Goal: Task Accomplishment & Management: Manage account settings

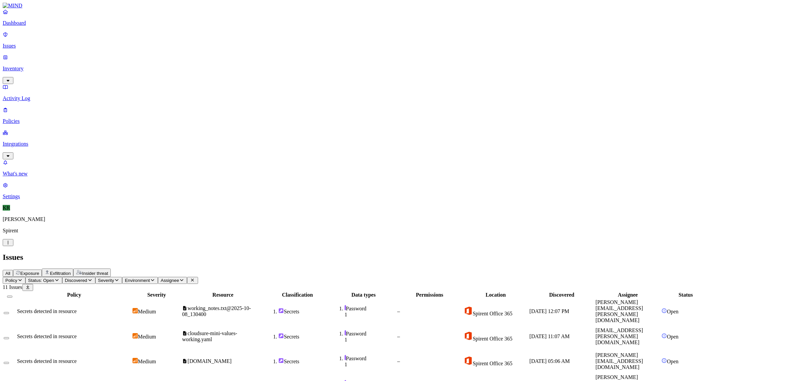
click at [12, 296] on button "Select all" at bounding box center [9, 297] width 5 height 2
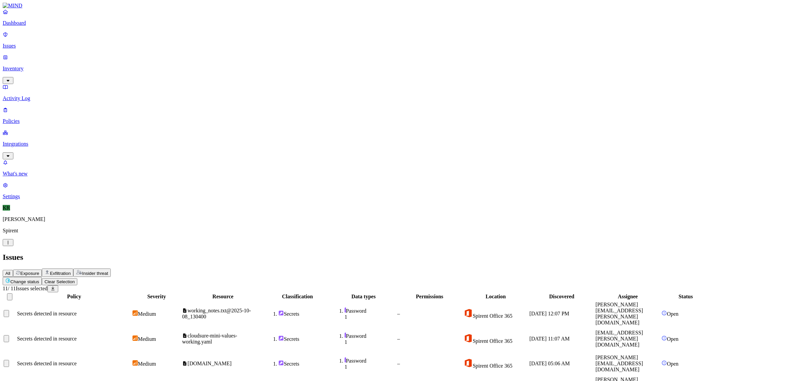
click at [103, 40] on html "Dashboard Issues Inventory Activity Log Policies Integrations What's new 1 Sett…" at bounding box center [401, 292] width 803 height 585
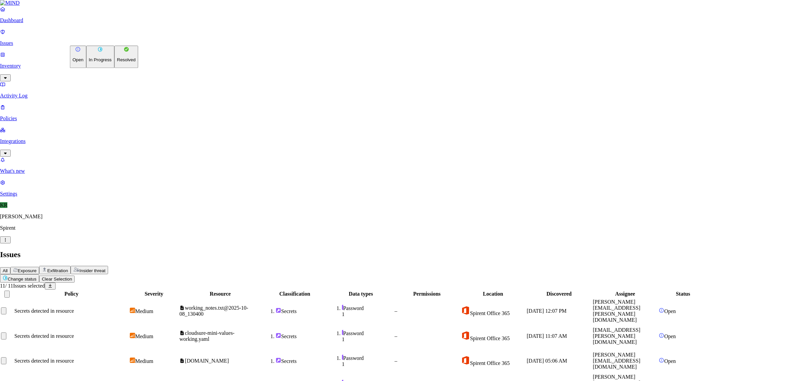
click at [114, 68] on button "Resolved" at bounding box center [126, 57] width 24 height 22
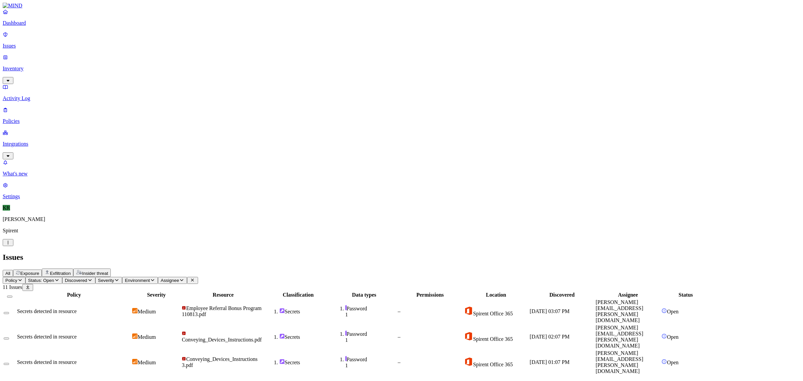
click at [12, 296] on button "Select all" at bounding box center [9, 297] width 5 height 2
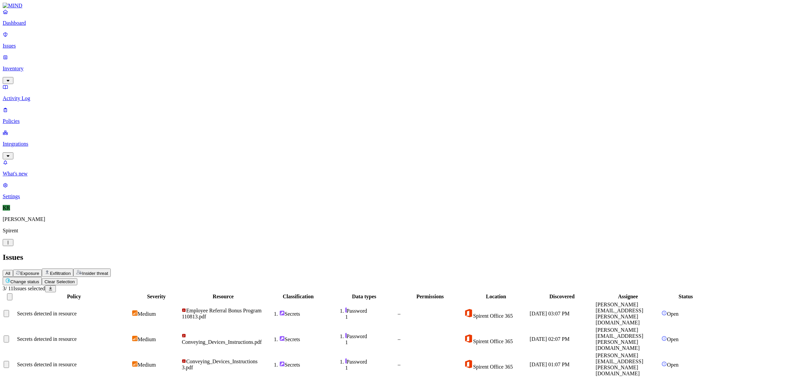
click at [94, 39] on html "Dashboard Issues Inventory Activity Log Policies Integrations What's new 1 Sett…" at bounding box center [401, 191] width 803 height 383
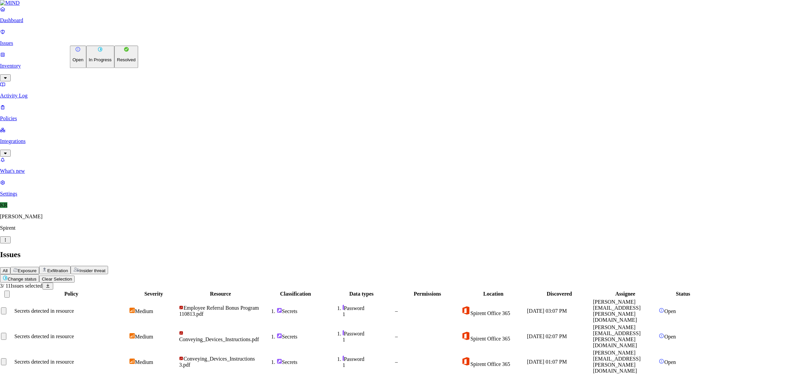
click at [117, 63] on p "Resolved" at bounding box center [126, 60] width 19 height 5
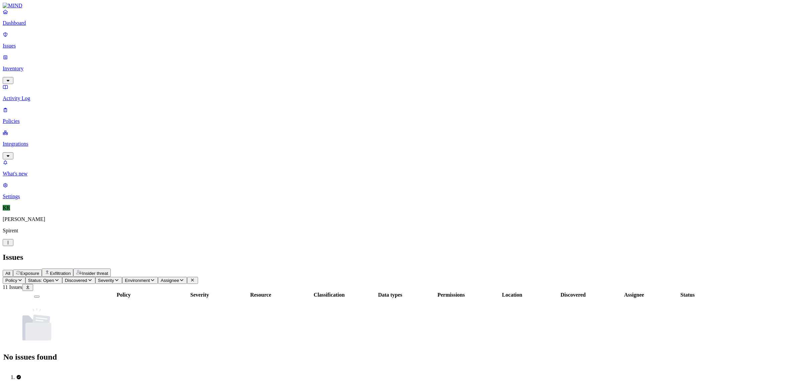
click at [71, 271] on span "Exfiltration" at bounding box center [60, 273] width 21 height 5
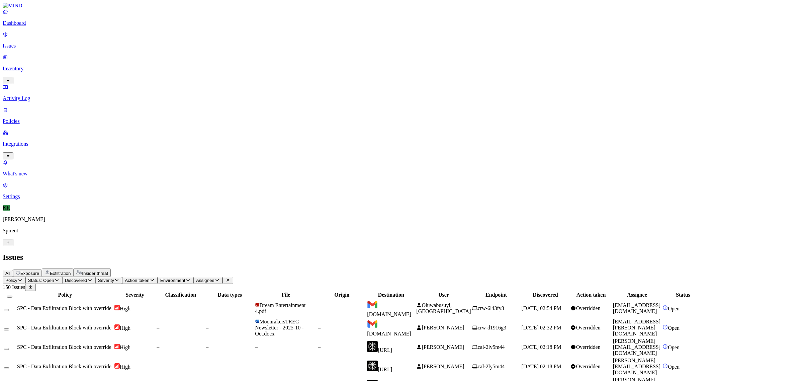
click at [317, 318] on td "MoonrakersTREC Newsletter - 2025-10 - Oct.docx" at bounding box center [286, 327] width 62 height 19
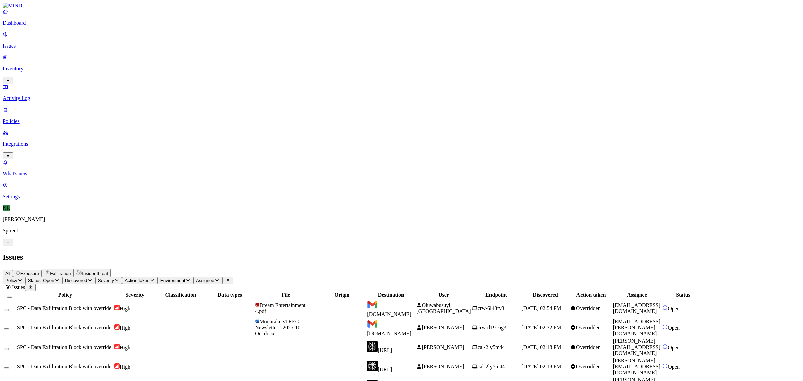
scroll to position [103, 0]
click at [16, 292] on th at bounding box center [9, 295] width 13 height 7
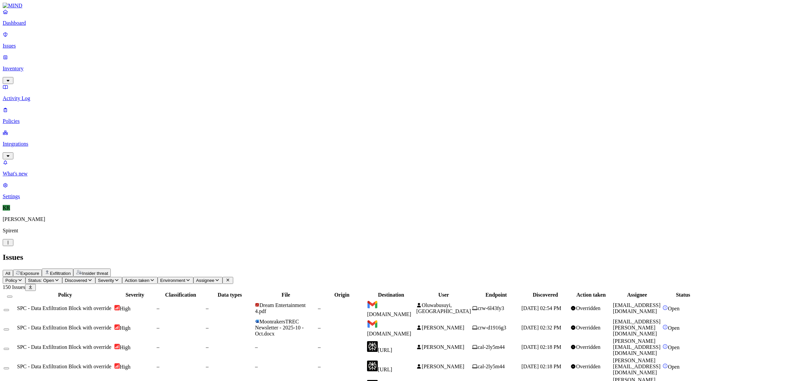
click at [12, 296] on button "Select all" at bounding box center [9, 297] width 5 height 2
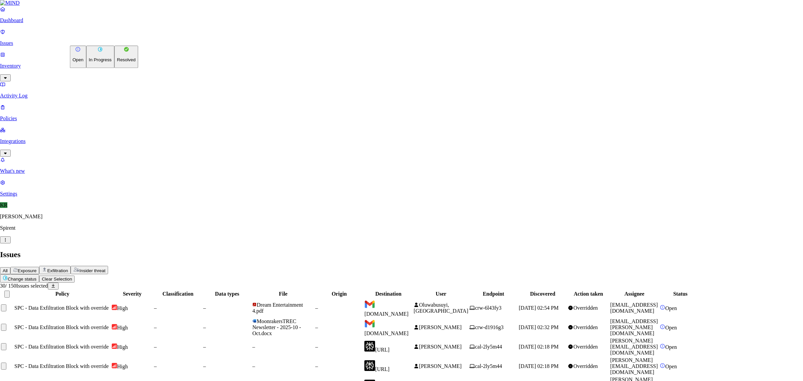
click at [117, 63] on p "Resolved" at bounding box center [126, 60] width 19 height 5
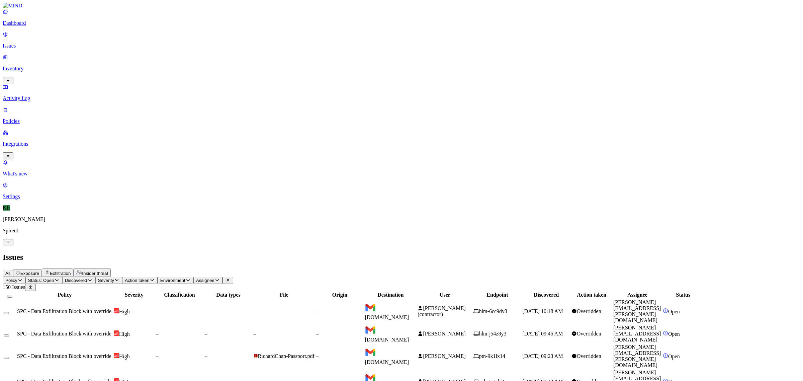
scroll to position [61, 0]
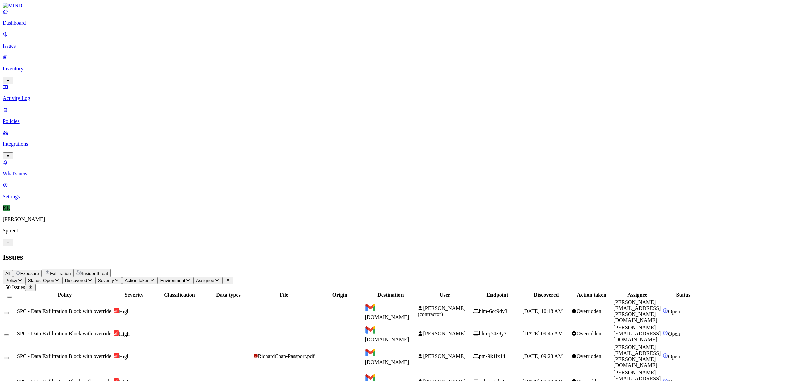
click at [466, 379] on span "[PERSON_NAME]" at bounding box center [444, 382] width 43 height 6
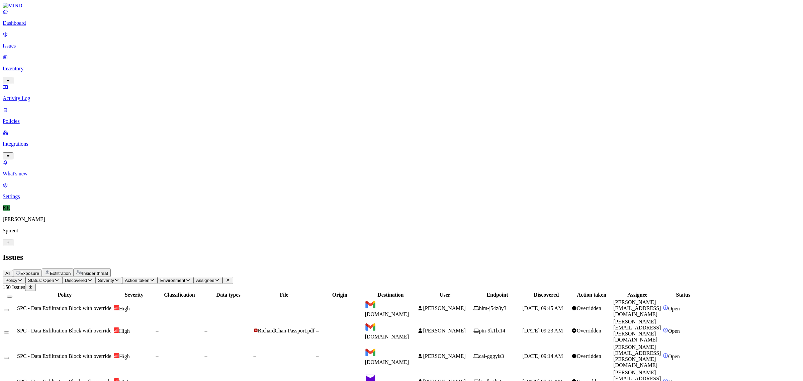
click at [12, 296] on button "Select all" at bounding box center [9, 297] width 5 height 2
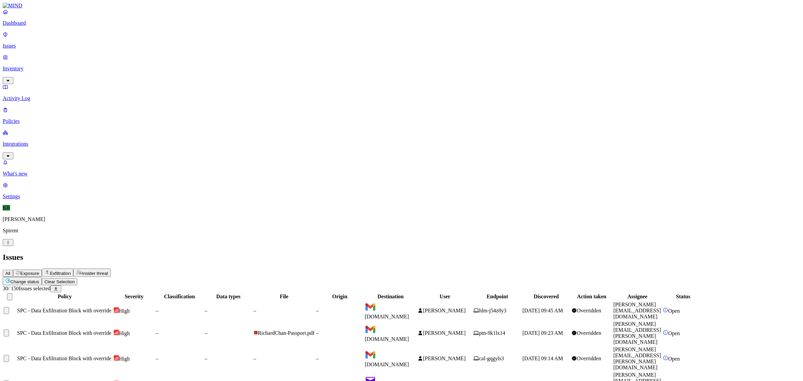
scroll to position [103, 0]
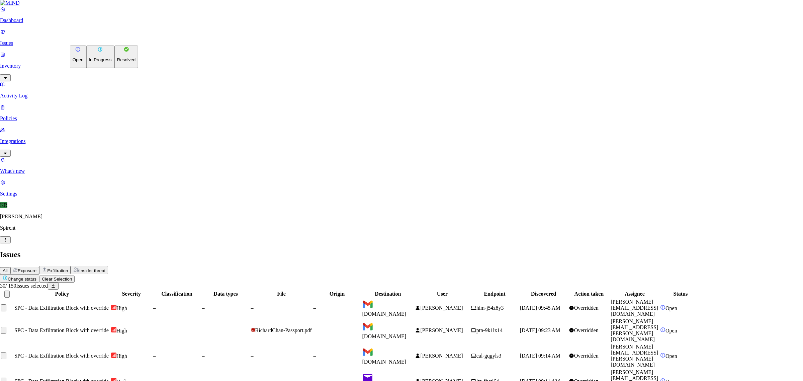
click at [114, 68] on button "Resolved" at bounding box center [126, 57] width 24 height 22
